Goal: Check status: Check status

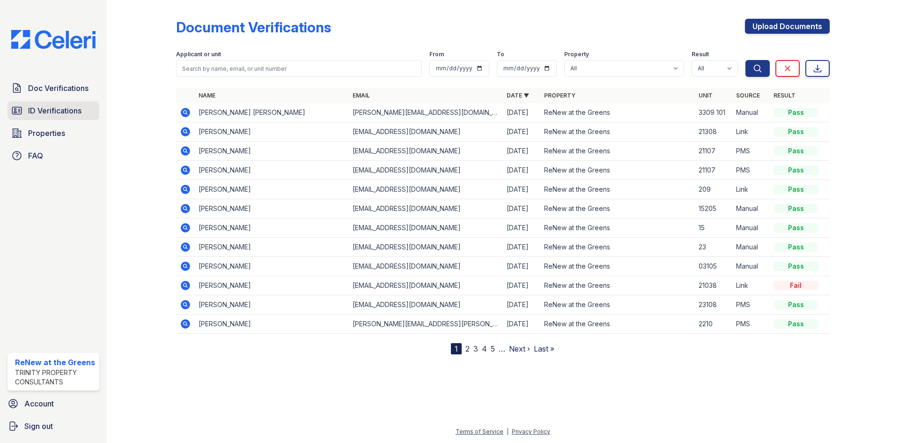
click at [60, 118] on link "ID Verifications" at bounding box center [53, 110] width 92 height 19
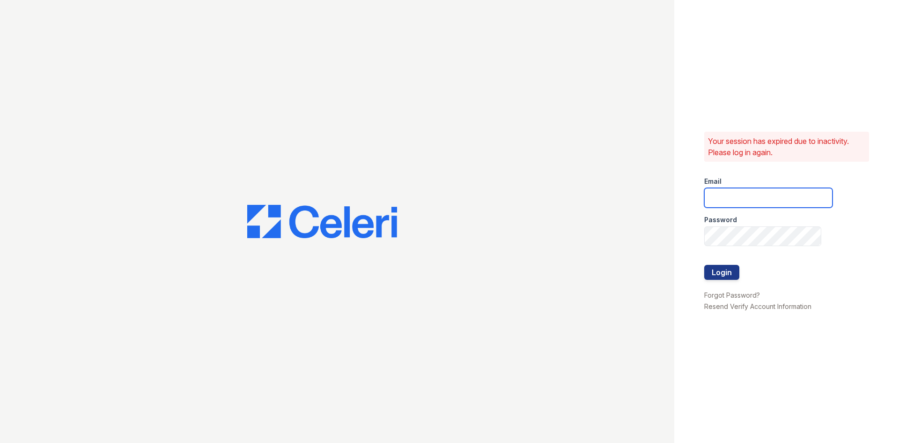
click at [741, 191] on input "email" at bounding box center [768, 198] width 128 height 20
type input "renewatthegreens@trinity-pm.com"
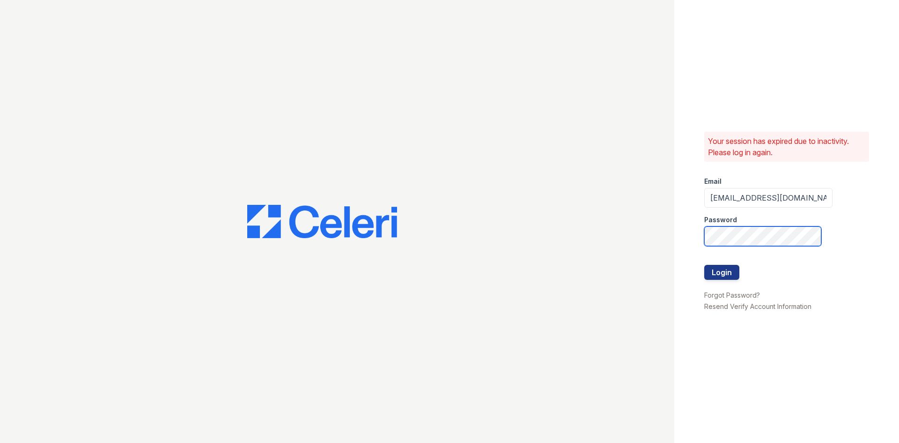
click at [704, 265] on button "Login" at bounding box center [721, 272] width 35 height 15
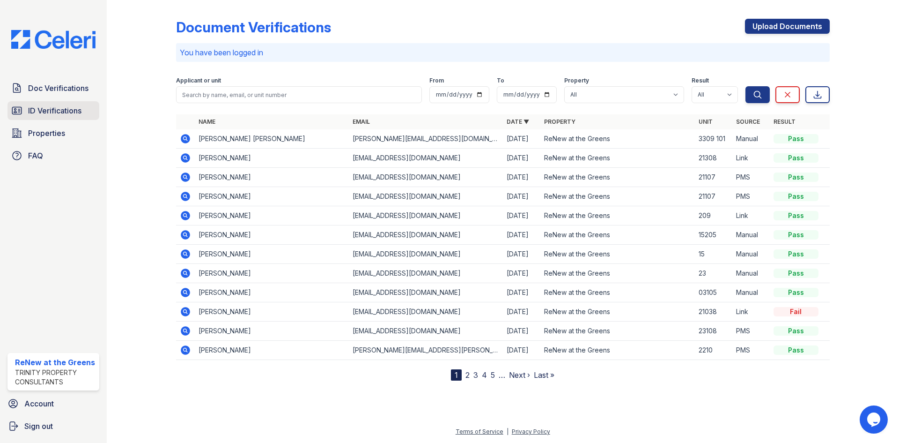
click at [28, 111] on link "ID Verifications" at bounding box center [53, 110] width 92 height 19
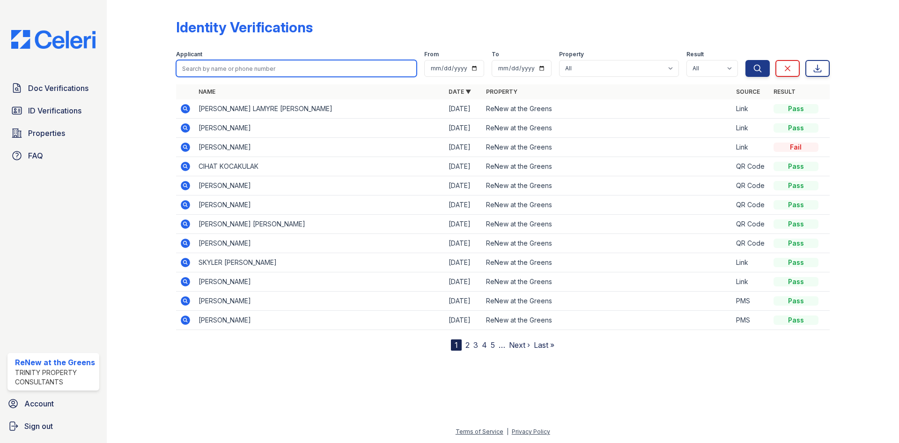
click at [269, 71] on input "search" at bounding box center [296, 68] width 241 height 17
type input "z"
type input "arely"
click at [746, 60] on button "Search" at bounding box center [758, 68] width 24 height 17
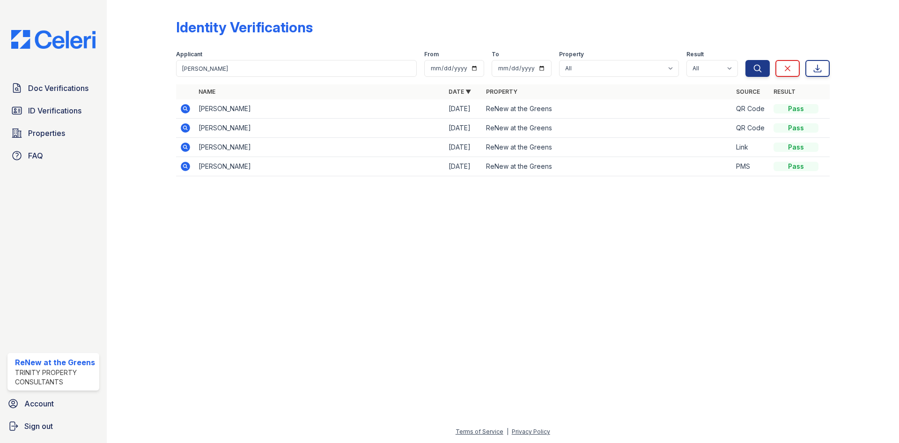
click at [180, 107] on icon at bounding box center [185, 108] width 11 height 11
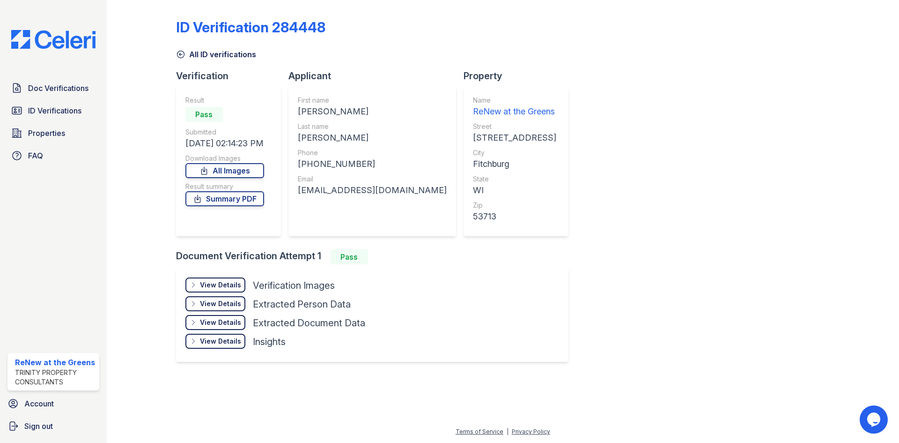
click at [217, 273] on div "View Details Details Hide Details Details Verification Images Document Front Op…" at bounding box center [372, 315] width 392 height 94
click at [217, 278] on div "View Details Details" at bounding box center [215, 284] width 60 height 15
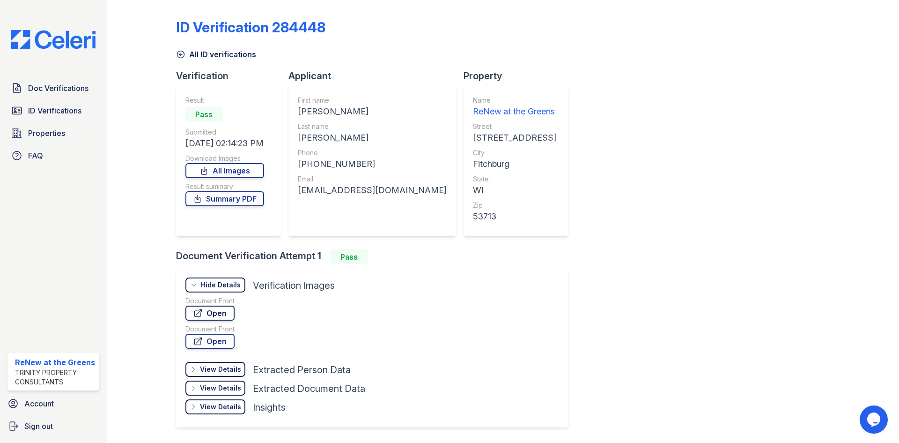
click at [222, 314] on link "Open" at bounding box center [209, 312] width 49 height 15
click at [218, 56] on link "All ID verifications" at bounding box center [216, 54] width 80 height 11
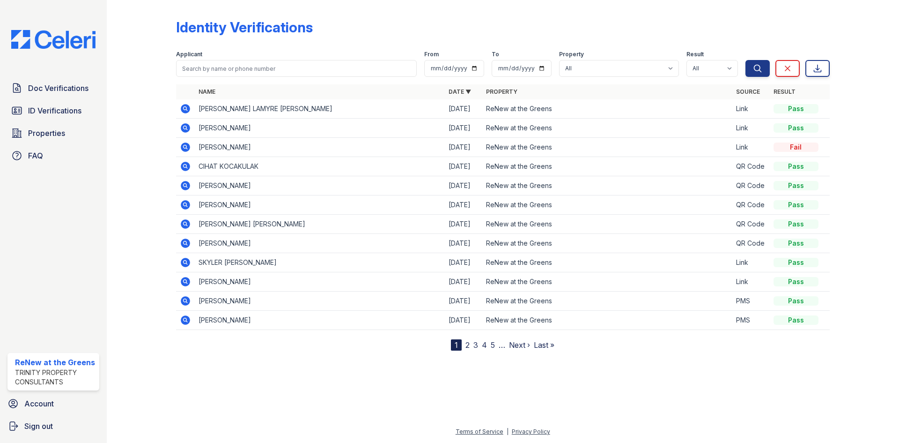
click at [162, 111] on div at bounding box center [149, 177] width 54 height 347
click at [76, 108] on span "ID Verifications" at bounding box center [54, 110] width 53 height 11
click at [66, 92] on span "Doc Verifications" at bounding box center [58, 87] width 60 height 11
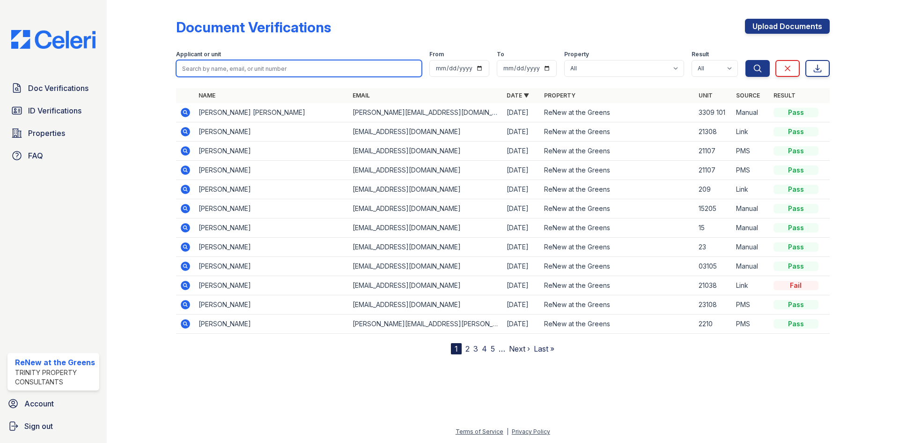
click at [237, 61] on input "search" at bounding box center [299, 68] width 246 height 17
type input "gavin"
click at [746, 60] on button "Search" at bounding box center [758, 68] width 24 height 17
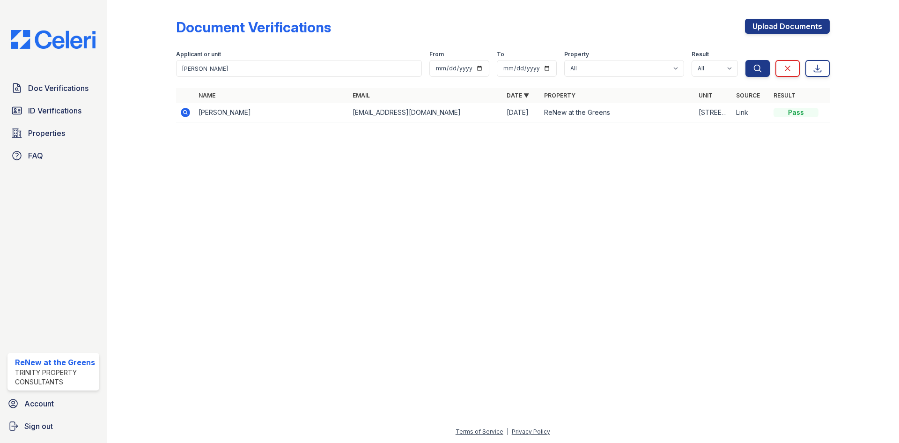
click at [191, 109] on td at bounding box center [185, 112] width 19 height 19
click at [186, 111] on icon at bounding box center [185, 112] width 11 height 11
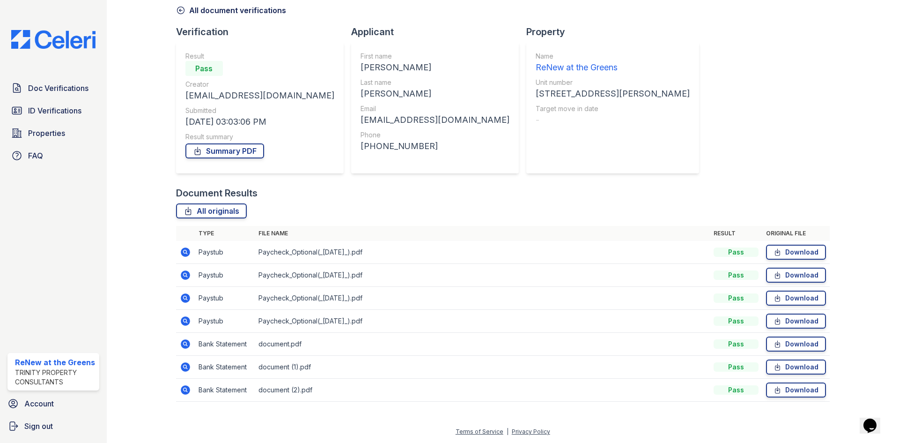
click at [181, 253] on icon at bounding box center [185, 251] width 9 height 9
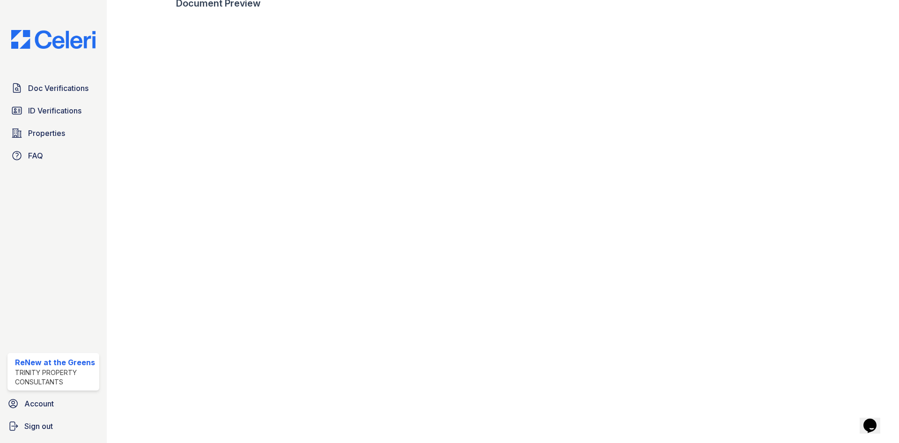
scroll to position [467, 0]
click at [50, 96] on link "Doc Verifications" at bounding box center [53, 88] width 92 height 19
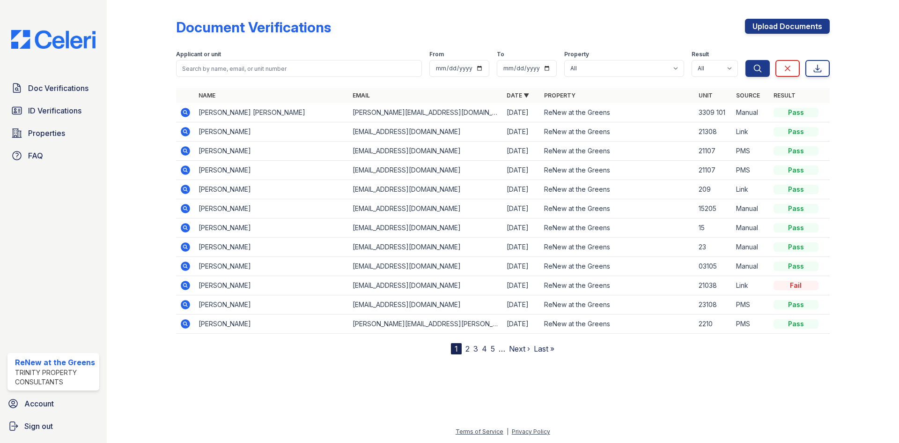
click at [191, 114] on td at bounding box center [185, 112] width 19 height 19
click at [186, 113] on icon at bounding box center [185, 112] width 11 height 11
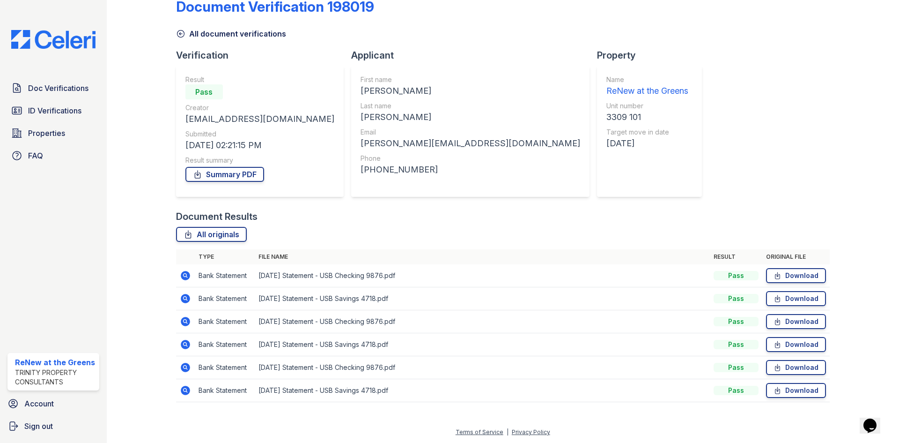
scroll to position [21, 0]
click at [183, 277] on icon at bounding box center [185, 274] width 9 height 9
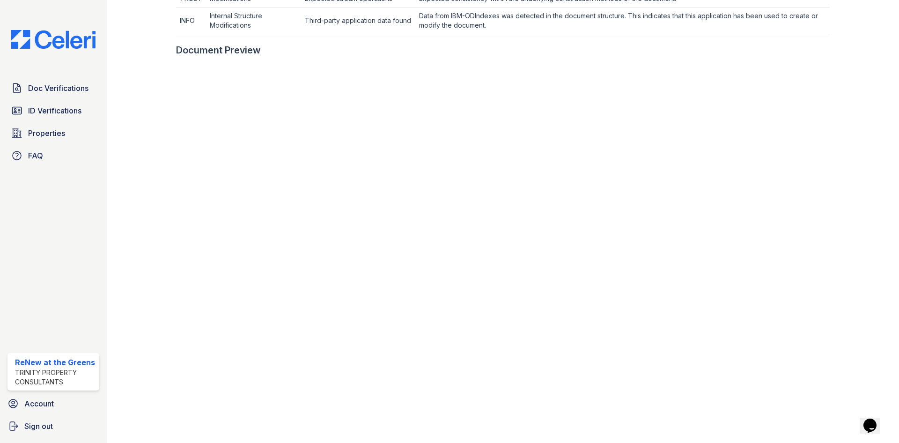
scroll to position [421, 0]
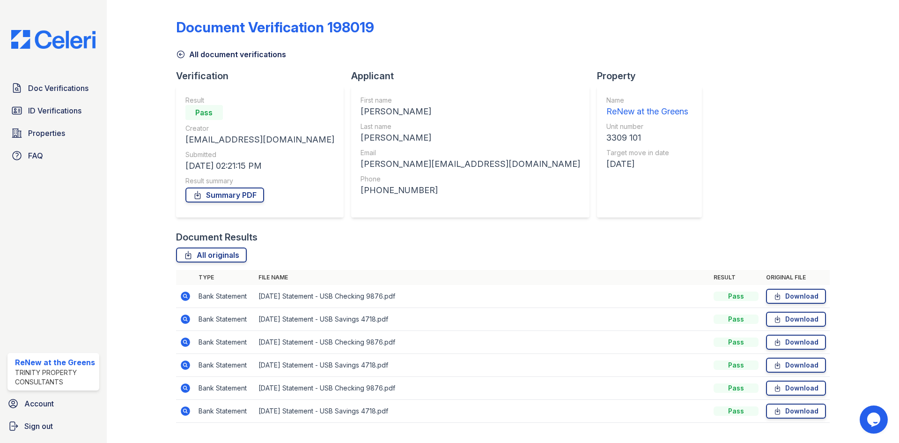
click at [187, 321] on icon at bounding box center [185, 318] width 9 height 9
click at [185, 342] on icon at bounding box center [185, 341] width 2 height 2
click at [186, 391] on icon at bounding box center [185, 387] width 9 height 9
click at [187, 414] on icon at bounding box center [185, 410] width 9 height 9
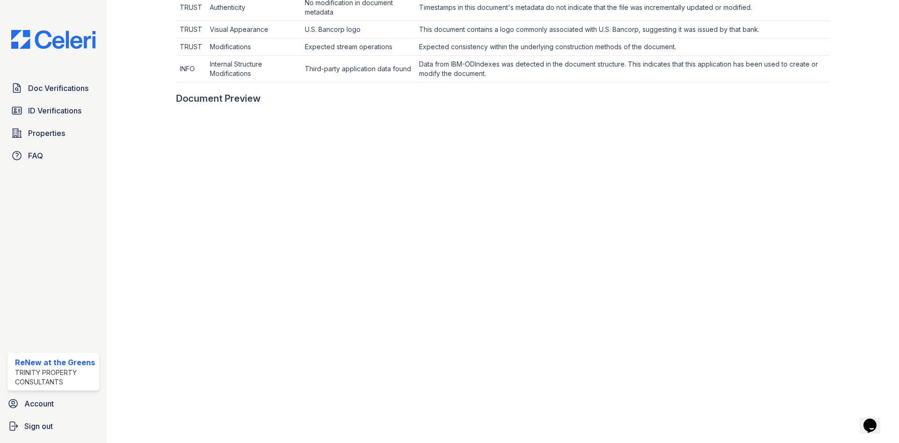
scroll to position [468, 0]
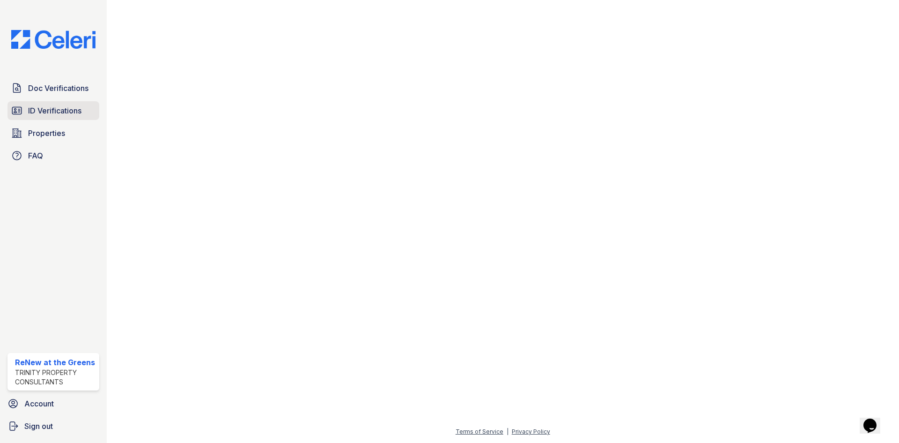
click at [60, 107] on span "ID Verifications" at bounding box center [54, 110] width 53 height 11
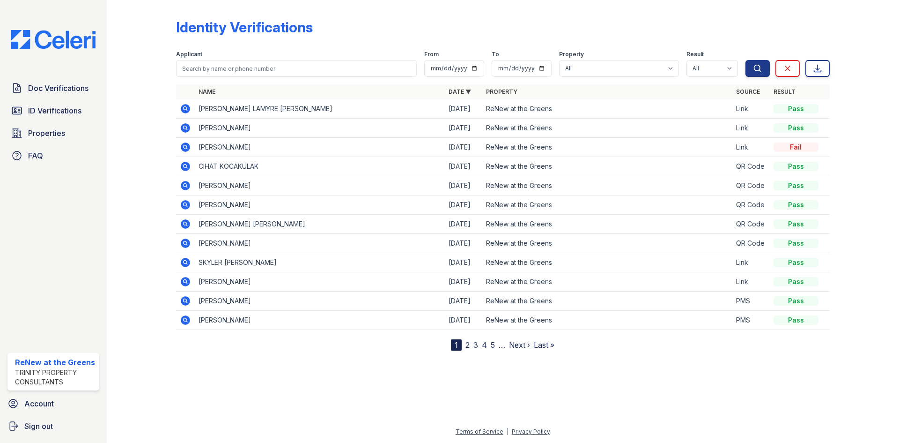
click at [183, 149] on icon at bounding box center [185, 146] width 9 height 9
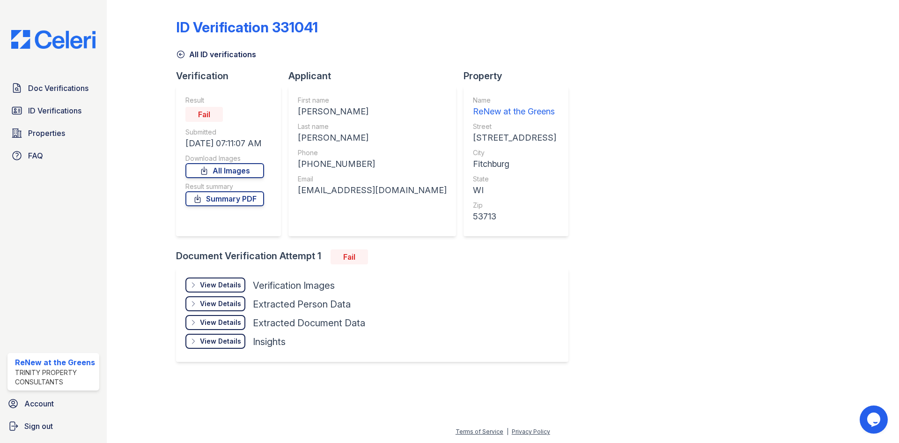
click at [239, 279] on div "View Details Details" at bounding box center [215, 284] width 60 height 15
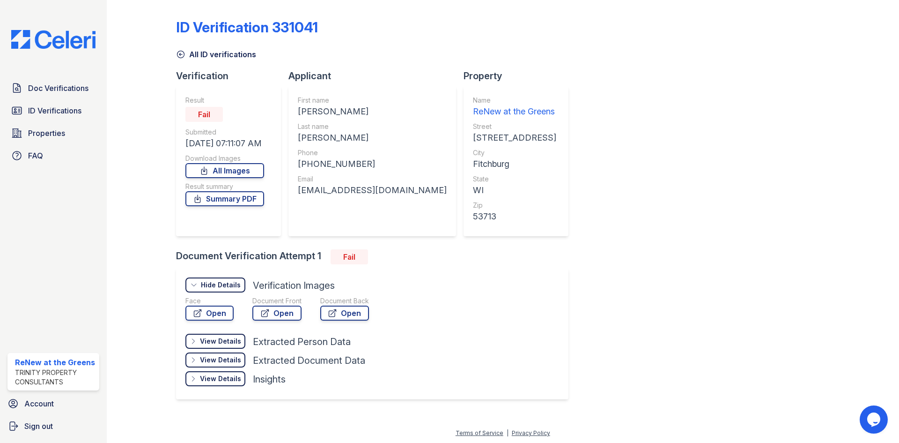
click at [210, 56] on link "All ID verifications" at bounding box center [216, 54] width 80 height 11
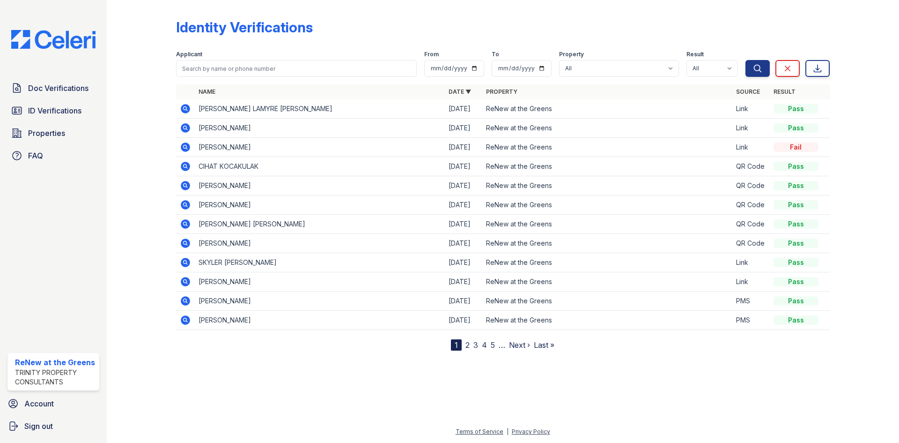
click at [187, 126] on icon at bounding box center [185, 127] width 9 height 9
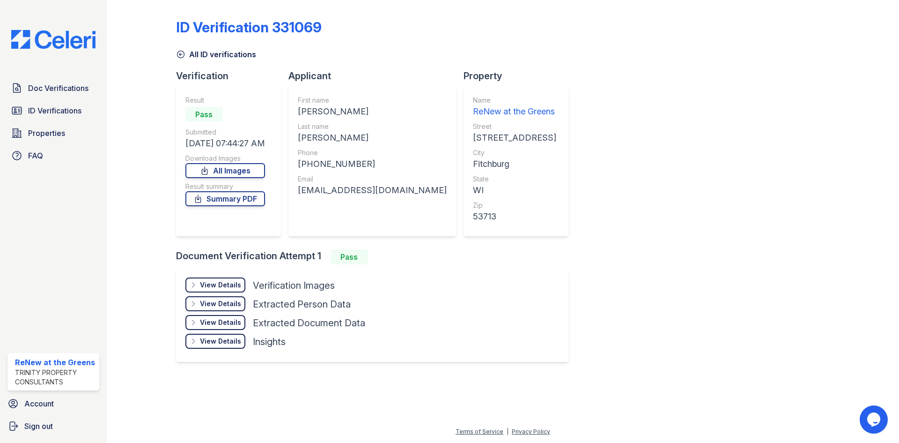
click at [238, 279] on div "View Details Details" at bounding box center [215, 284] width 60 height 15
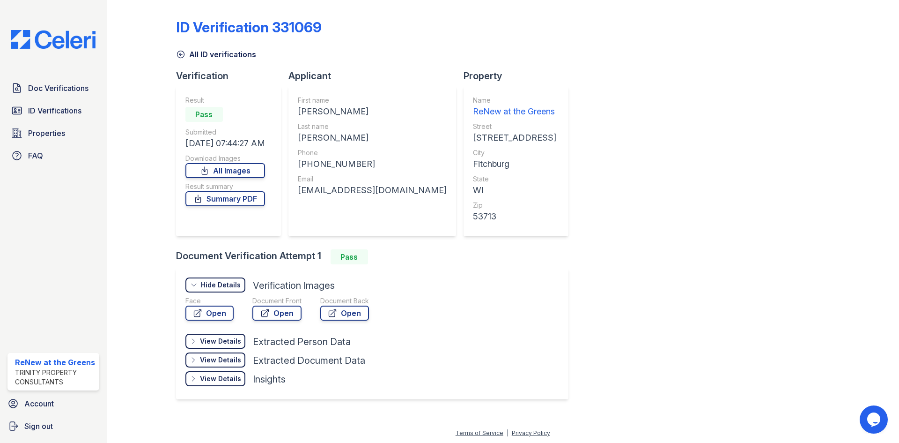
click at [200, 57] on link "All ID verifications" at bounding box center [216, 54] width 80 height 11
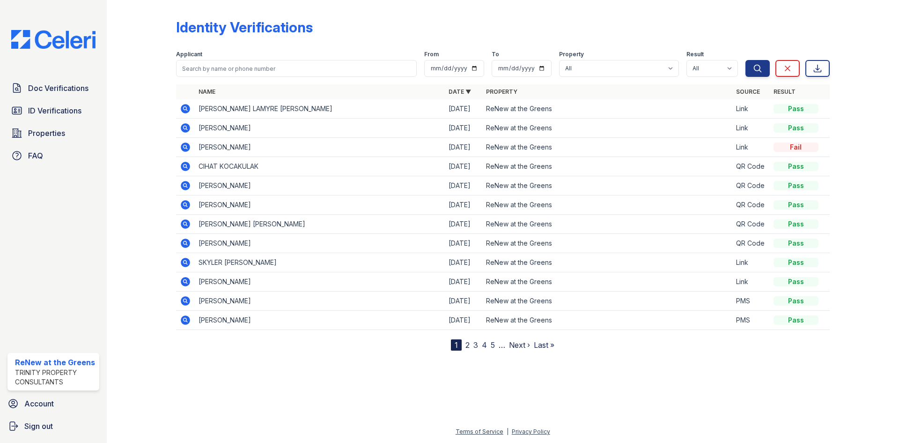
click at [189, 106] on icon at bounding box center [185, 108] width 11 height 11
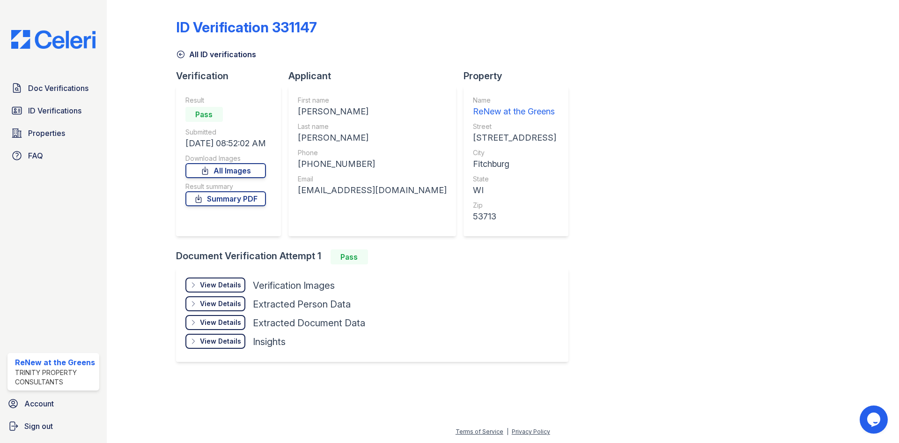
click at [224, 278] on div "View Details Details" at bounding box center [215, 284] width 60 height 15
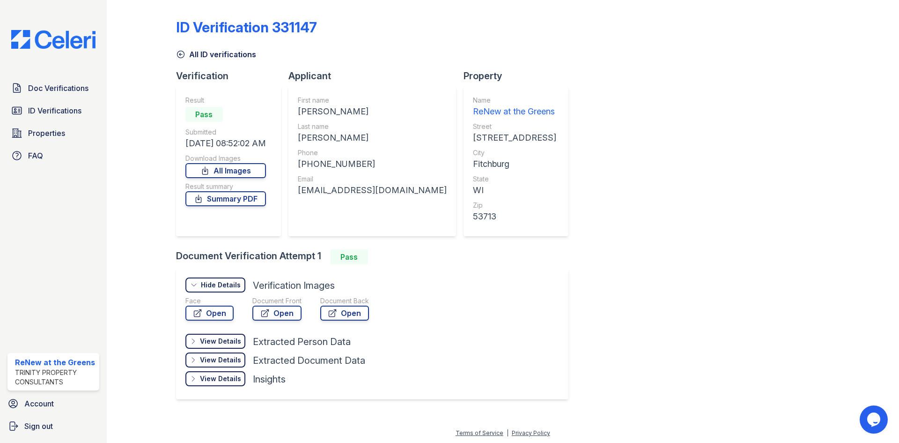
click at [274, 325] on div at bounding box center [286, 328] width 202 height 9
click at [274, 318] on link "Open" at bounding box center [276, 312] width 49 height 15
click at [246, 57] on link "All ID verifications" at bounding box center [216, 54] width 80 height 11
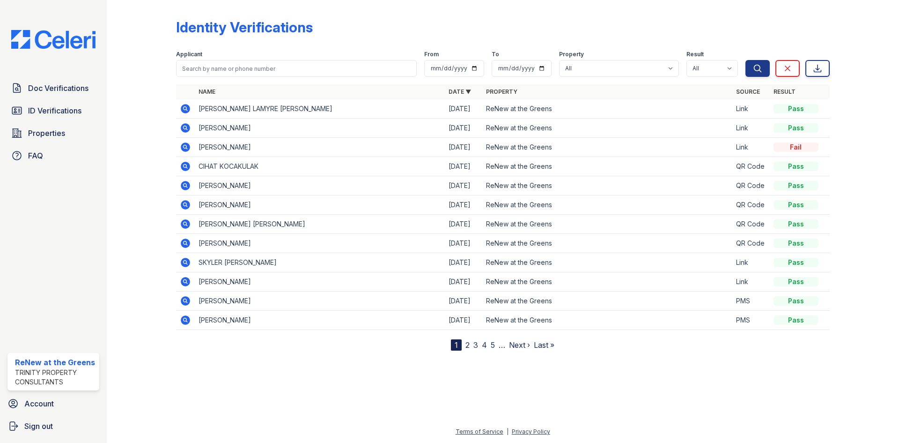
click at [187, 128] on icon at bounding box center [185, 127] width 9 height 9
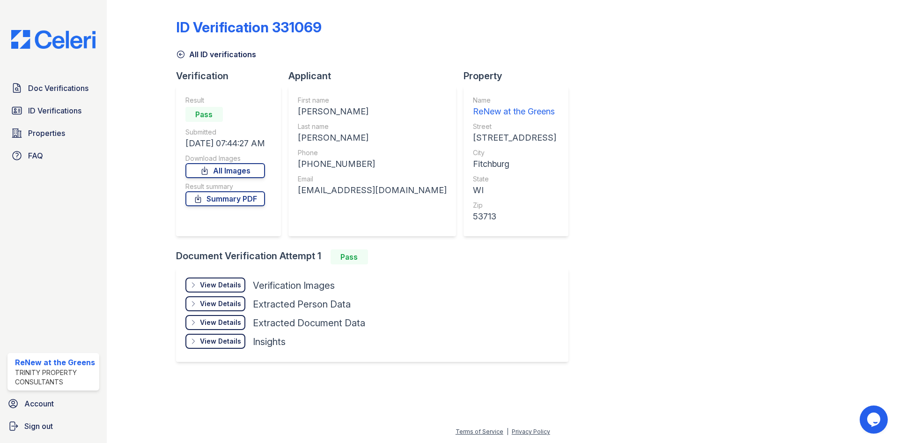
click at [247, 283] on div "View Details Details Hide Details Details Verification Images" at bounding box center [275, 286] width 180 height 19
click at [230, 285] on div "View Details" at bounding box center [220, 284] width 41 height 9
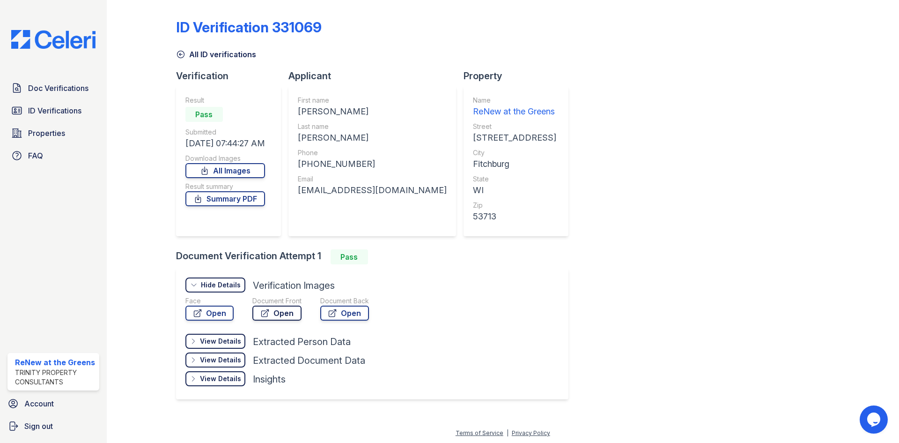
click at [266, 310] on icon at bounding box center [264, 312] width 9 height 9
click at [193, 53] on link "All ID verifications" at bounding box center [216, 54] width 80 height 11
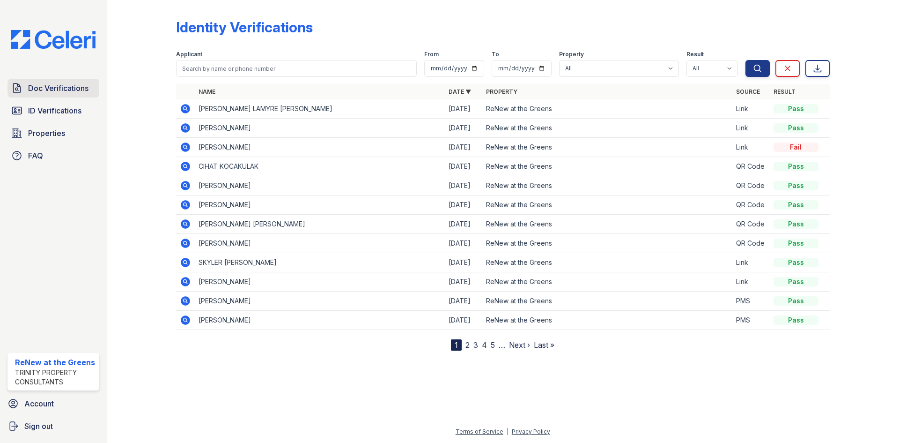
click at [51, 88] on span "Doc Verifications" at bounding box center [58, 87] width 60 height 11
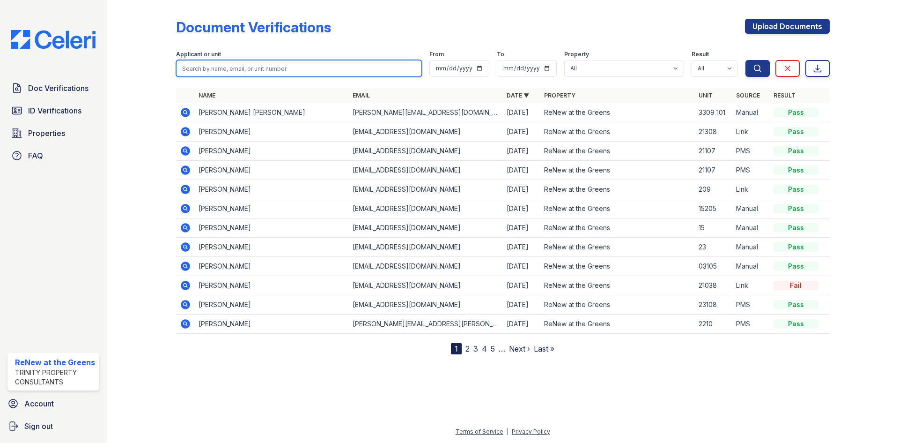
click at [262, 66] on input "search" at bounding box center [299, 68] width 246 height 17
